Goal: Information Seeking & Learning: Learn about a topic

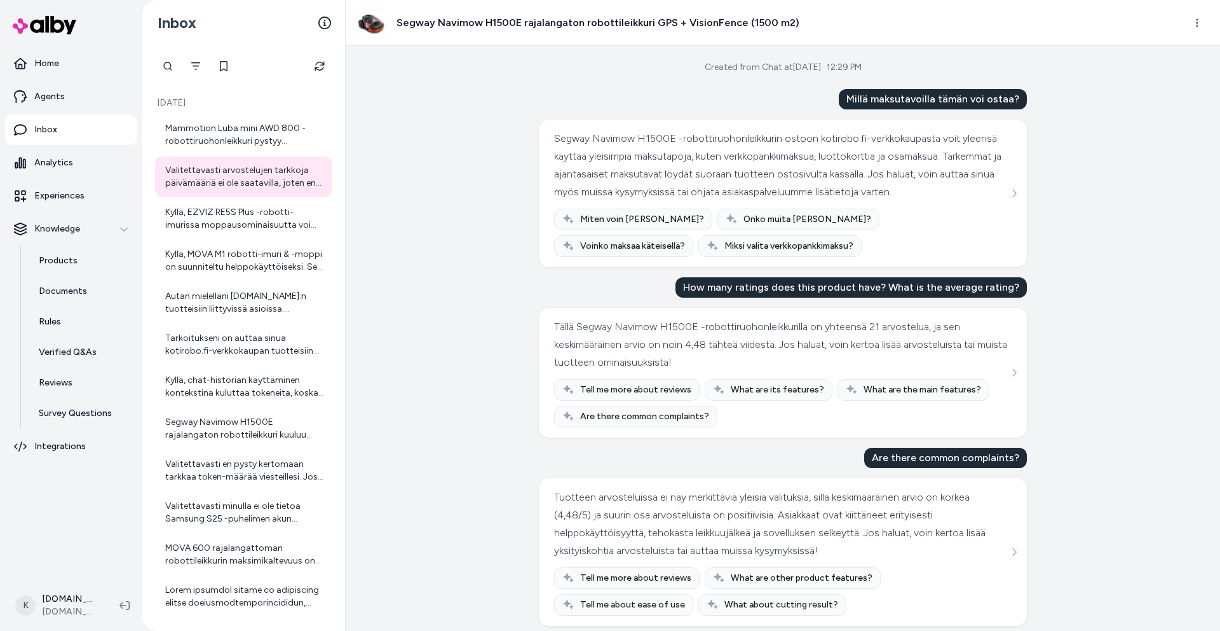
scroll to position [653, 0]
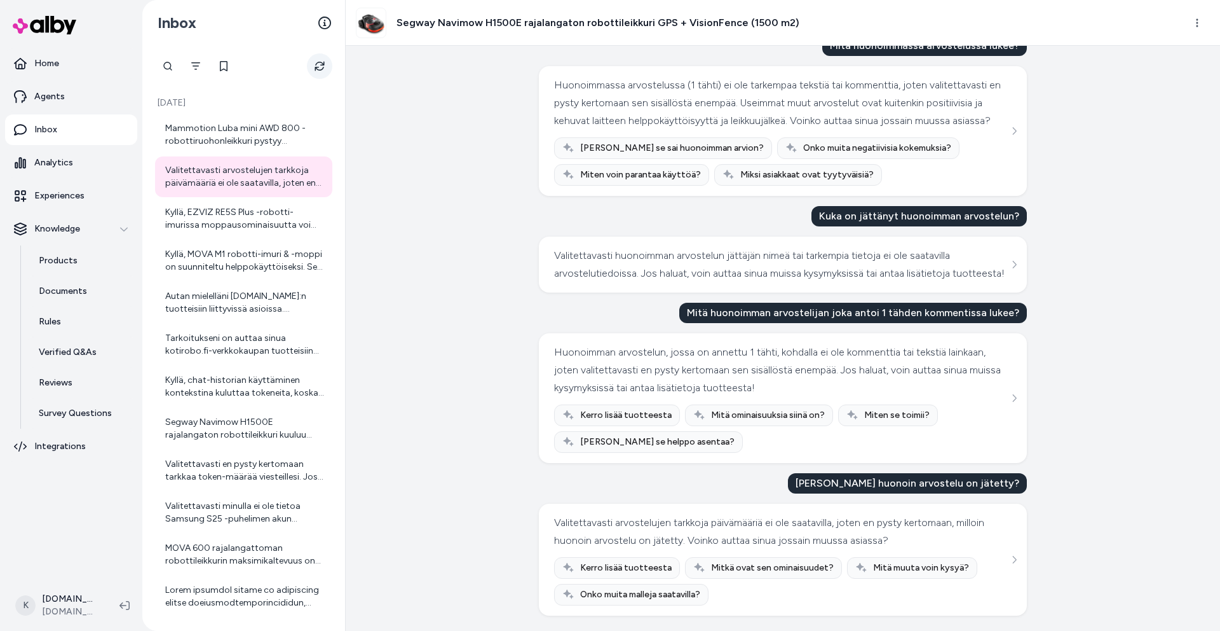
click at [313, 68] on button "Refresh" at bounding box center [319, 65] width 25 height 25
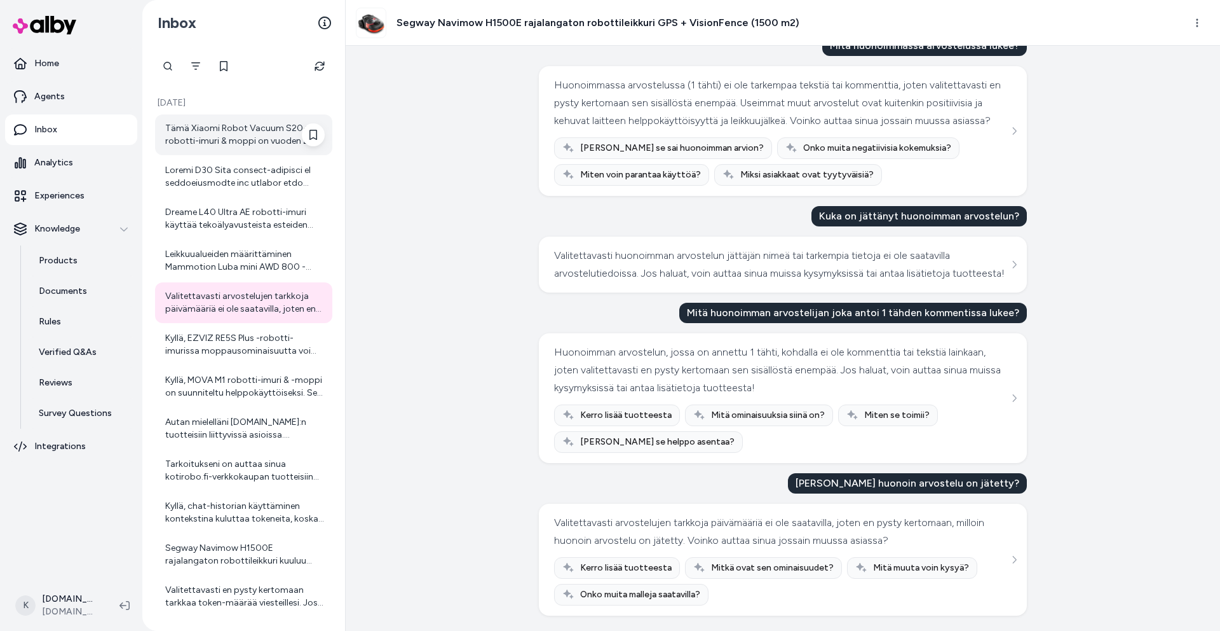
click at [219, 140] on div "Tämä Xiaomi Robot Vacuum S20+ robotti-imuri & moppi on vuoden 2025 malli. Se on…" at bounding box center [245, 134] width 160 height 25
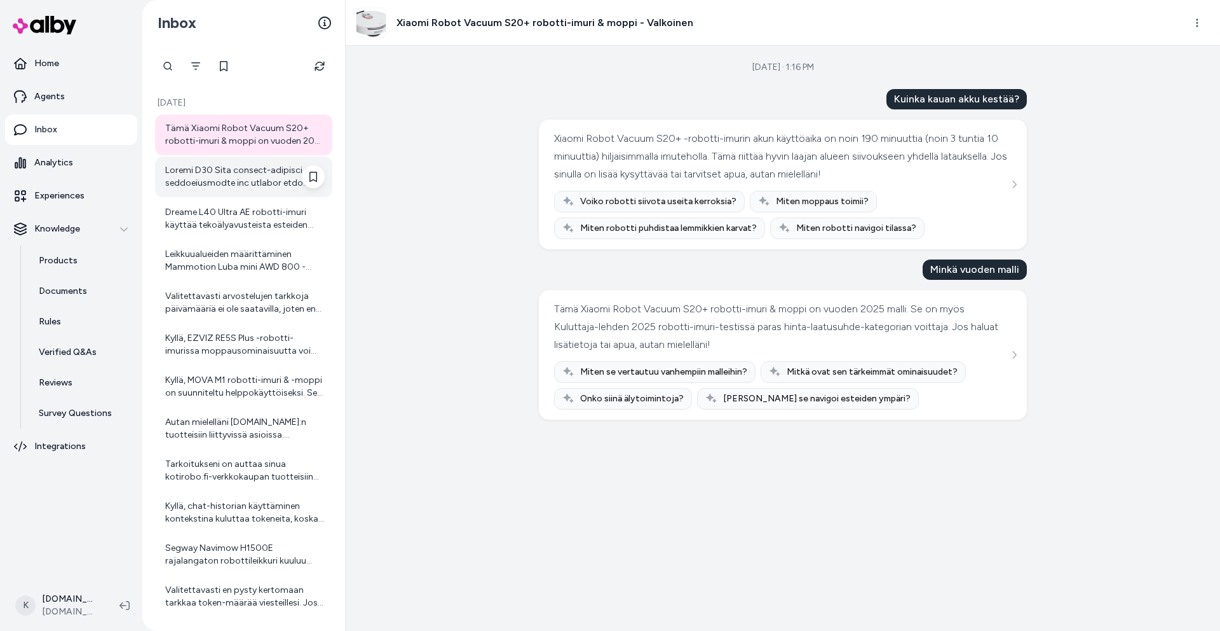
click at [231, 181] on div at bounding box center [245, 176] width 160 height 25
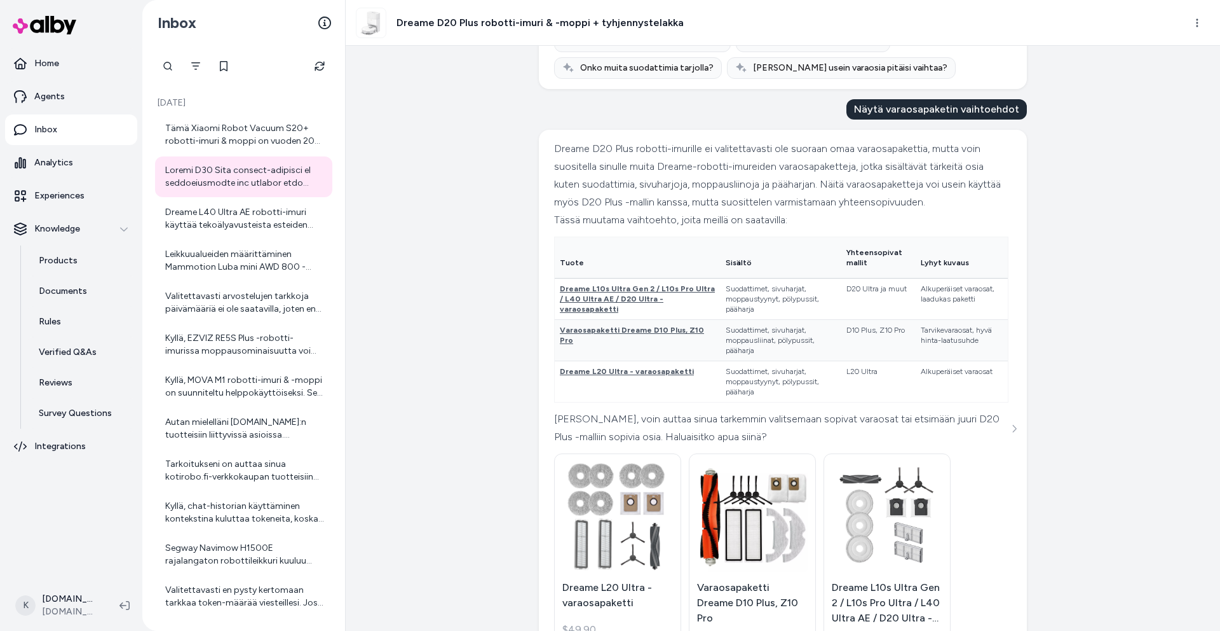
scroll to position [74, 0]
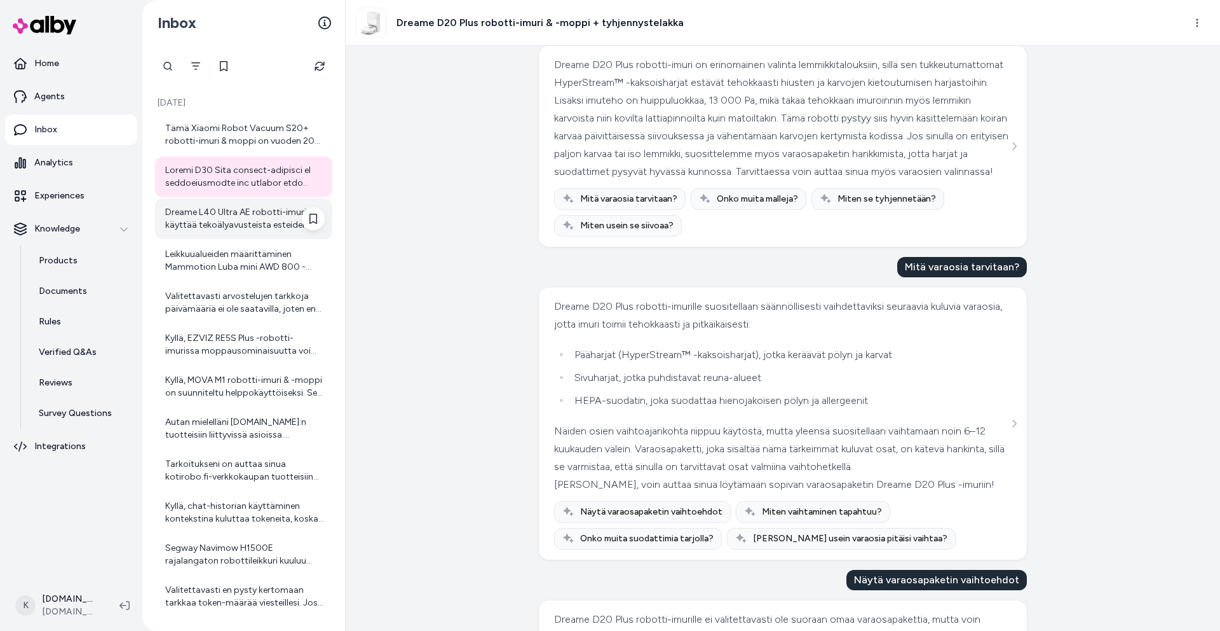
drag, startPoint x: 264, startPoint y: 208, endPoint x: 280, endPoint y: 202, distance: 17.1
click at [264, 208] on div "Dreame L40 Ultra AE robotti-imuri käyttää tekoälyavusteista esteiden tunnistust…" at bounding box center [245, 218] width 160 height 25
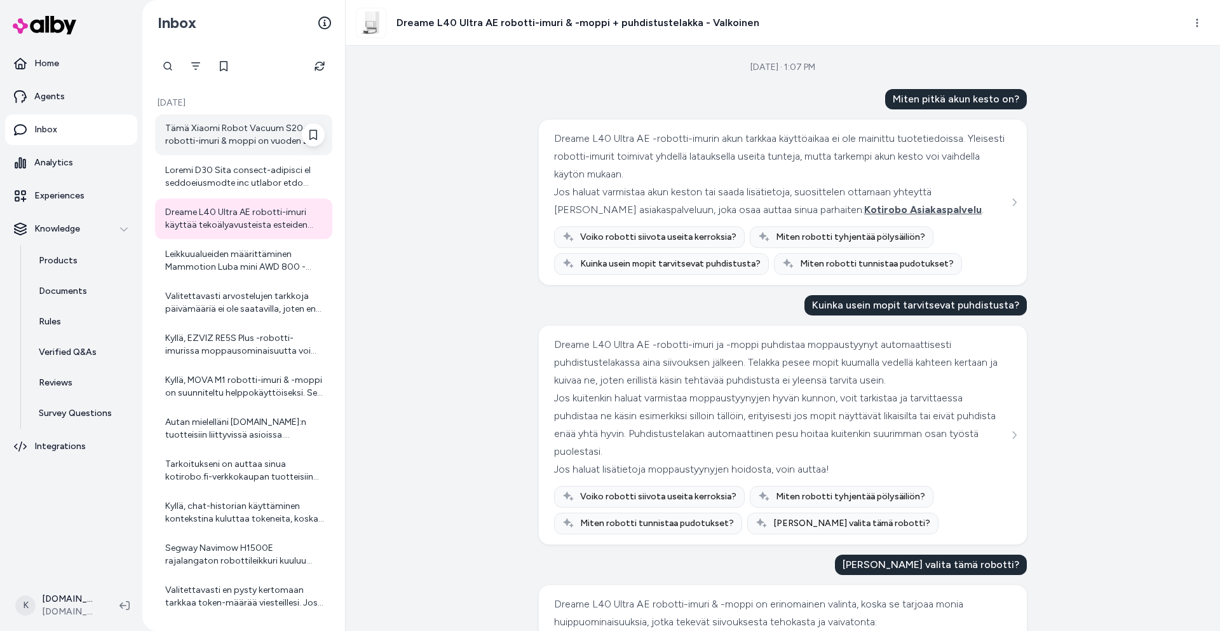
click at [253, 130] on div "Tämä Xiaomi Robot Vacuum S20+ robotti-imuri & moppi on vuoden 2025 malli. Se on…" at bounding box center [245, 134] width 160 height 25
